Goal: Use online tool/utility: Utilize a website feature to perform a specific function

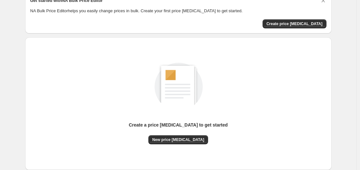
scroll to position [71, 0]
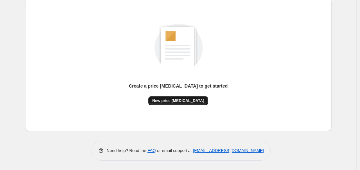
click at [183, 100] on span "New price [MEDICAL_DATA]" at bounding box center [178, 100] width 52 height 5
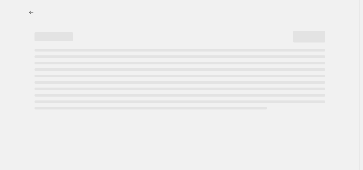
select select "percentage"
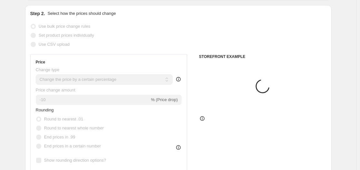
scroll to position [97, 0]
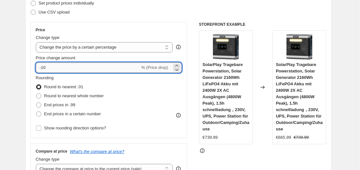
drag, startPoint x: 43, startPoint y: 68, endPoint x: 53, endPoint y: 65, distance: 10.7
click at [53, 65] on input "-10" at bounding box center [88, 68] width 104 height 10
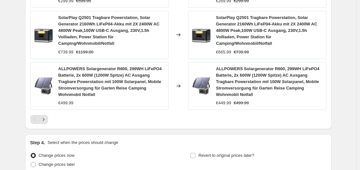
scroll to position [576, 0]
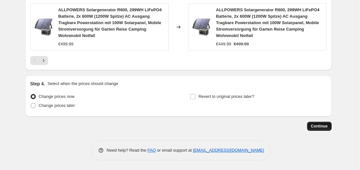
type input "-30"
click at [326, 128] on span "Continue" at bounding box center [319, 126] width 17 height 5
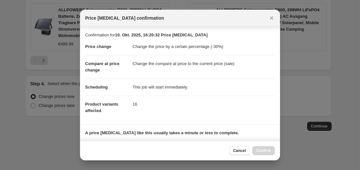
scroll to position [101, 0]
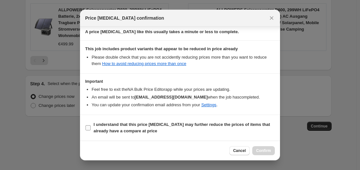
drag, startPoint x: 81, startPoint y: 122, endPoint x: 90, endPoint y: 130, distance: 12.1
click at [85, 127] on section "I understand that this price [MEDICAL_DATA] may further reduce the prices of it…" at bounding box center [180, 128] width 200 height 26
click at [94, 134] on b "I understand that this price [MEDICAL_DATA] may further reduce the prices of it…" at bounding box center [182, 127] width 177 height 11
click at [91, 131] on input "I understand that this price [MEDICAL_DATA] may further reduce the prices of it…" at bounding box center [88, 128] width 5 height 5
checkbox input "true"
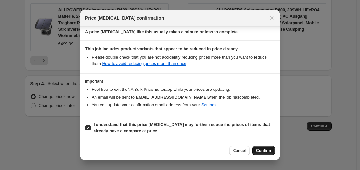
click at [263, 153] on span "Confirm" at bounding box center [263, 150] width 15 height 5
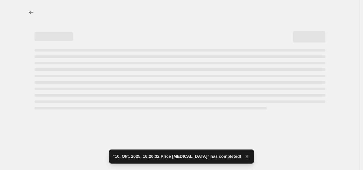
select select "percentage"
